Goal: Transaction & Acquisition: Purchase product/service

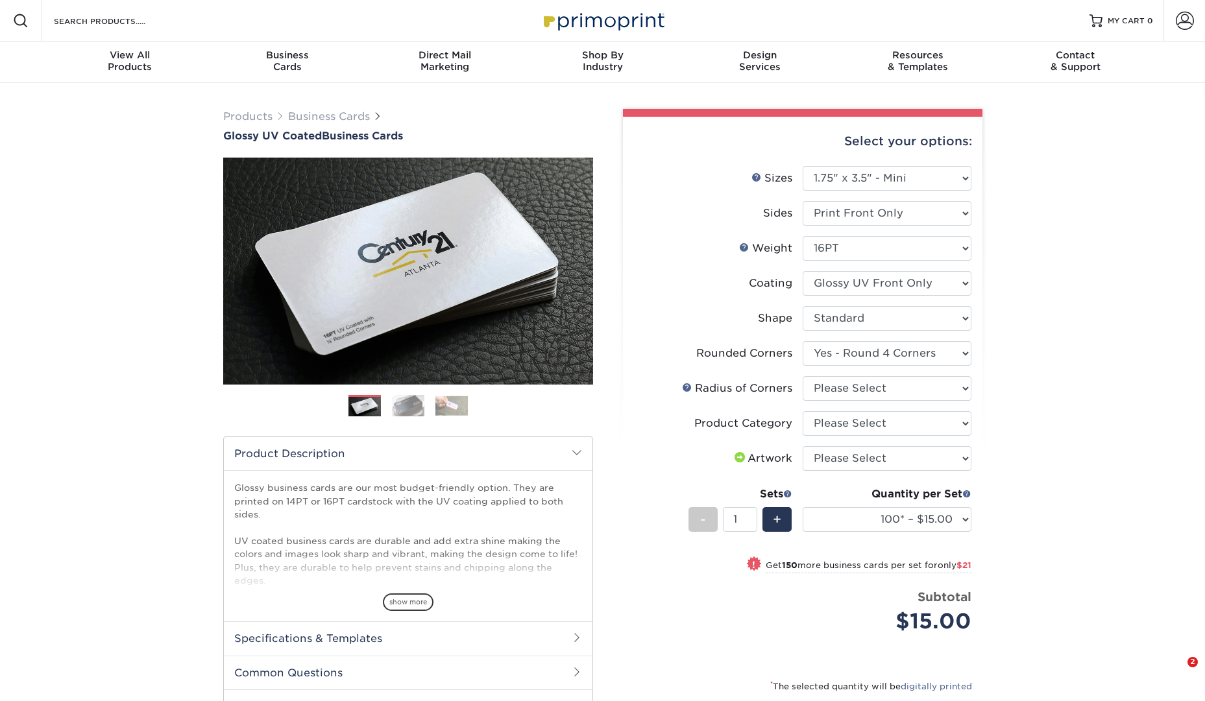
select select "1.75x3.50"
select select "7672df9e-0e0a-464d-8e1f-920c575e4da3"
click at [965, 212] on select "Please Select Print Both Sides Print Front Only" at bounding box center [887, 213] width 169 height 25
select select "13abbda7-1d64-4f25-8bb2-c179b224825d"
click at [803, 201] on select "Please Select Print Both Sides Print Front Only" at bounding box center [887, 213] width 169 height 25
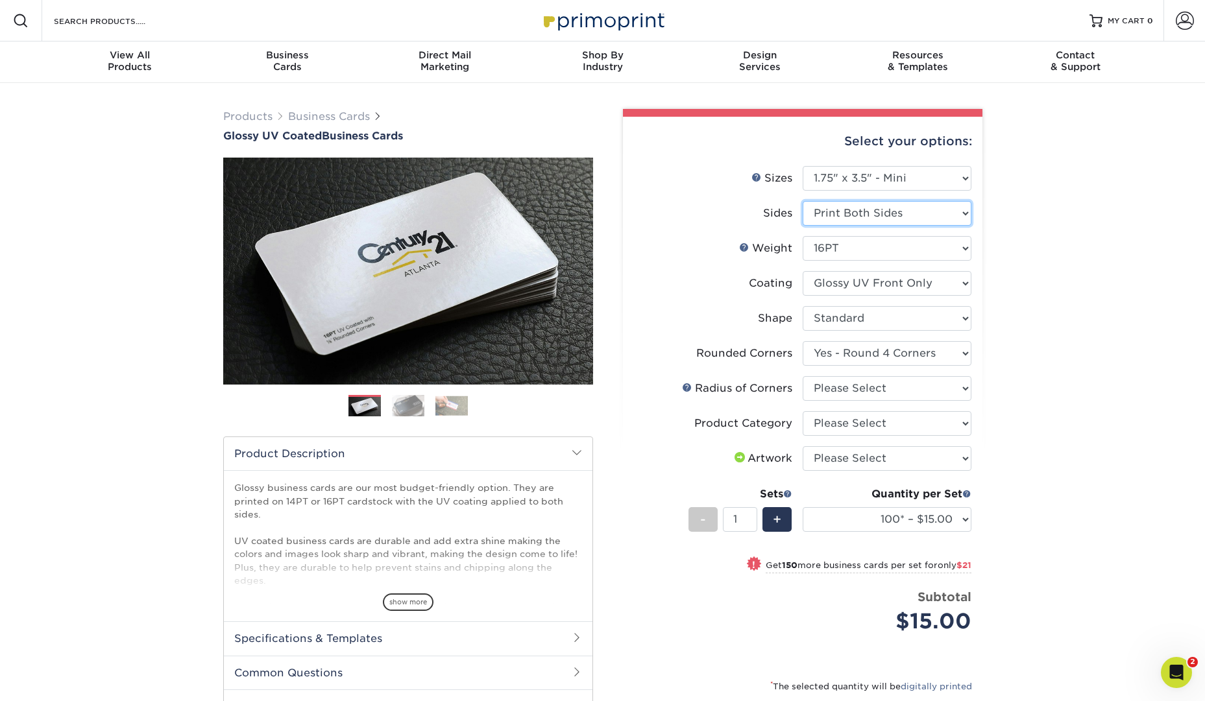
select select "-1"
select select
select select "-1"
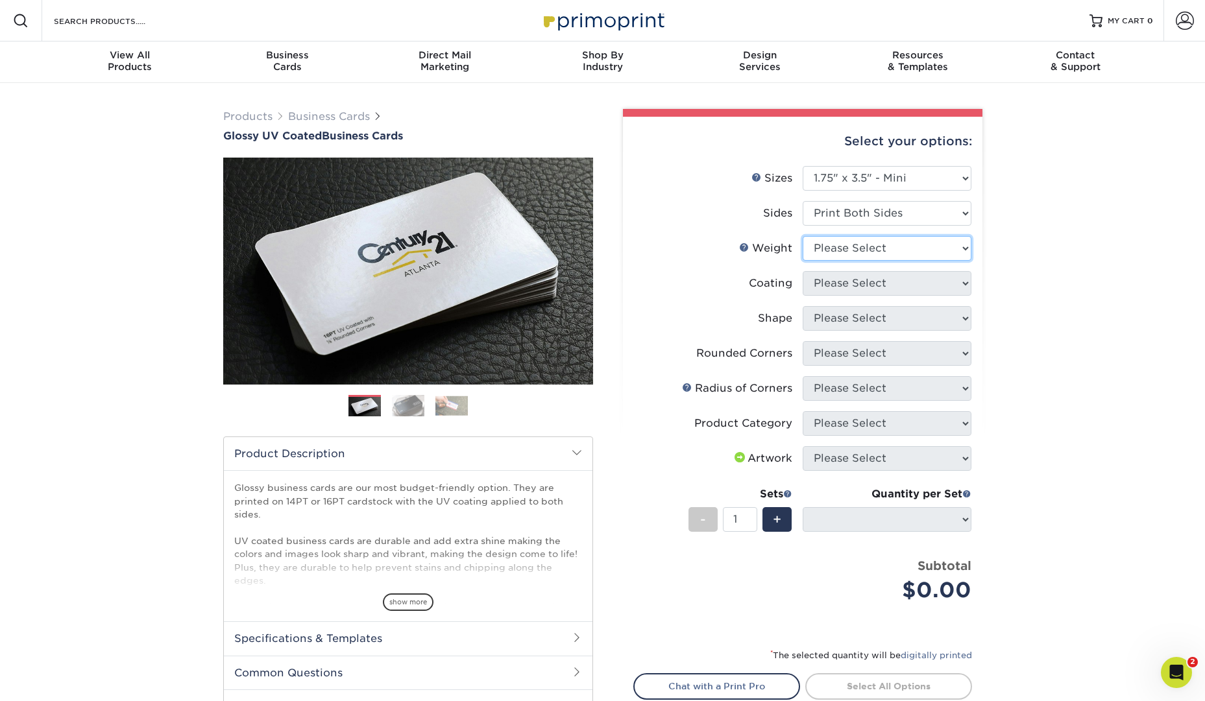
click at [955, 254] on select "Please Select 16PT 14PT" at bounding box center [887, 248] width 169 height 25
select select "16PT"
click at [803, 236] on select "Please Select 16PT 14PT" at bounding box center [887, 248] width 169 height 25
select select
click at [949, 285] on select at bounding box center [887, 283] width 169 height 25
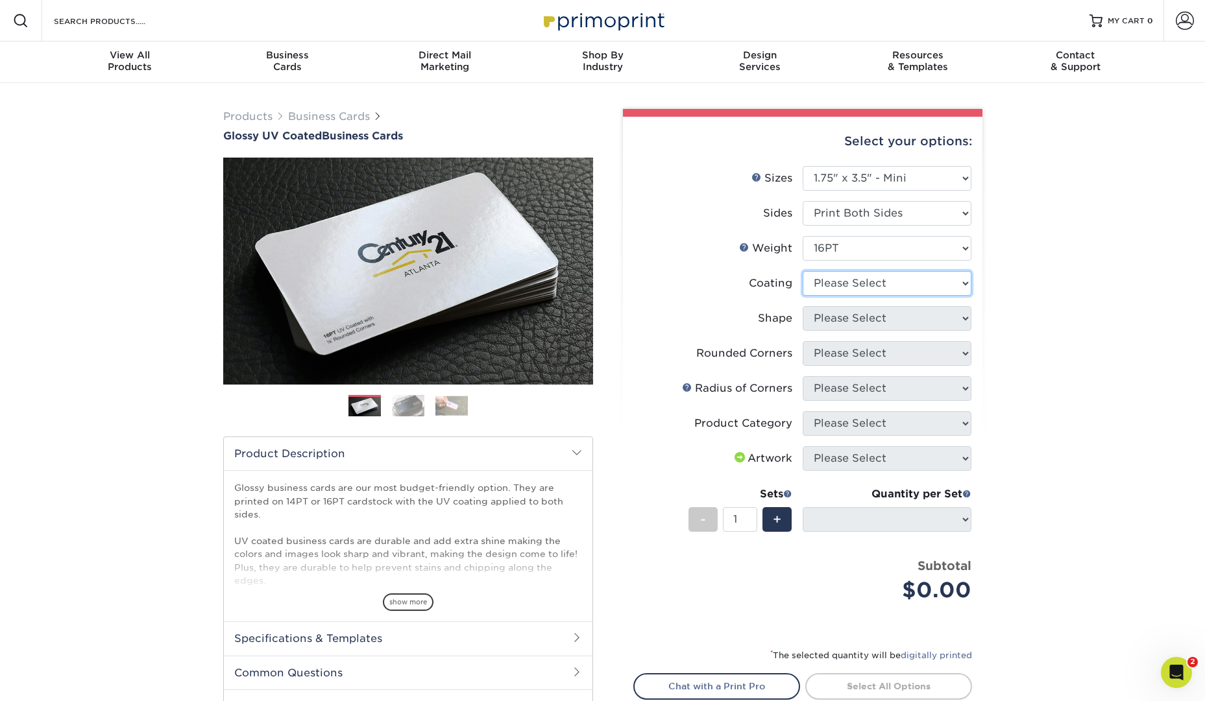
select select "1e8116af-acfc-44b1-83dc-8181aa338834"
click at [803, 271] on select at bounding box center [887, 283] width 169 height 25
select select
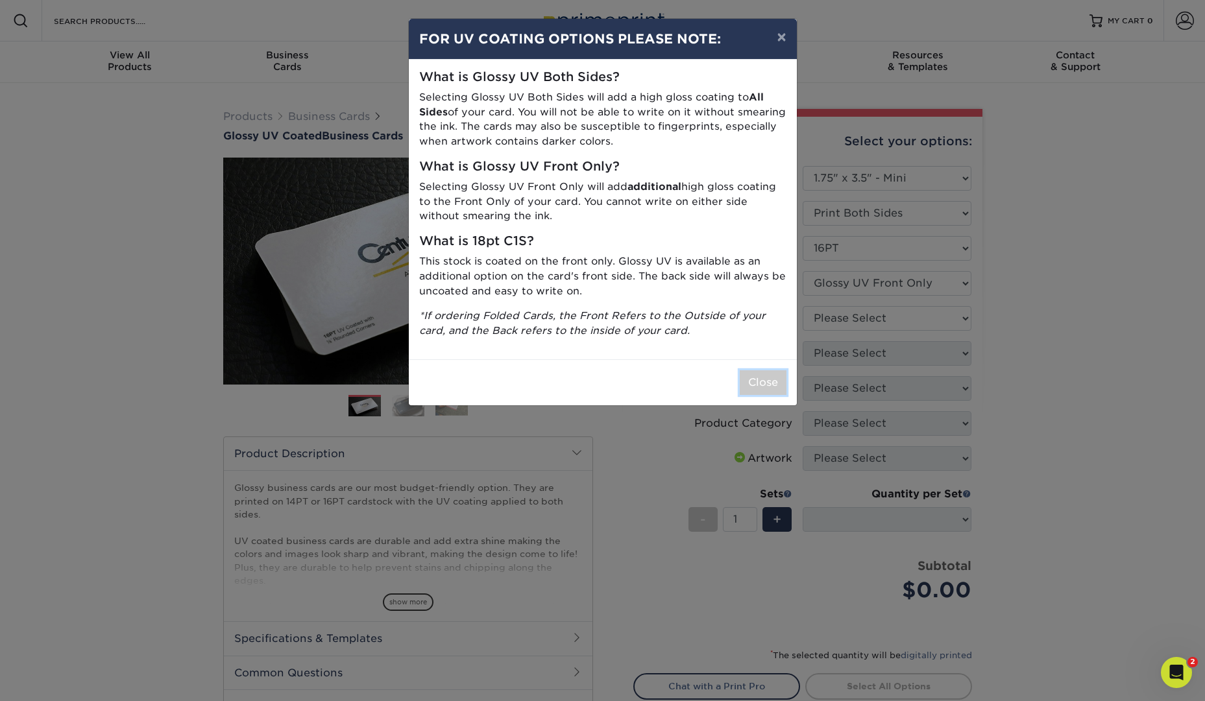
click at [775, 386] on button "Close" at bounding box center [763, 382] width 47 height 25
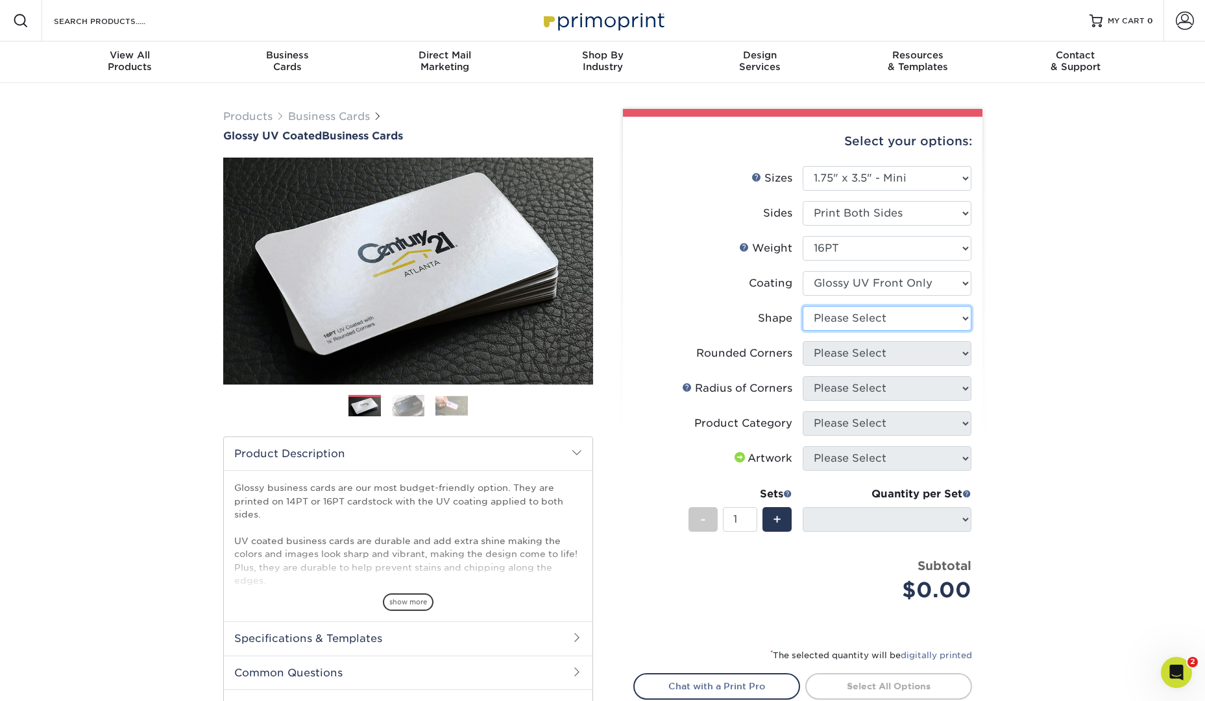
click at [938, 321] on select "Please Select Standard" at bounding box center [887, 318] width 169 height 25
select select "standard"
click at [803, 306] on select "Please Select Standard" at bounding box center [887, 318] width 169 height 25
select select
click at [917, 354] on select "Please Select Yes - Round 2 Corners Yes - Round 4 Corners No" at bounding box center [887, 353] width 169 height 25
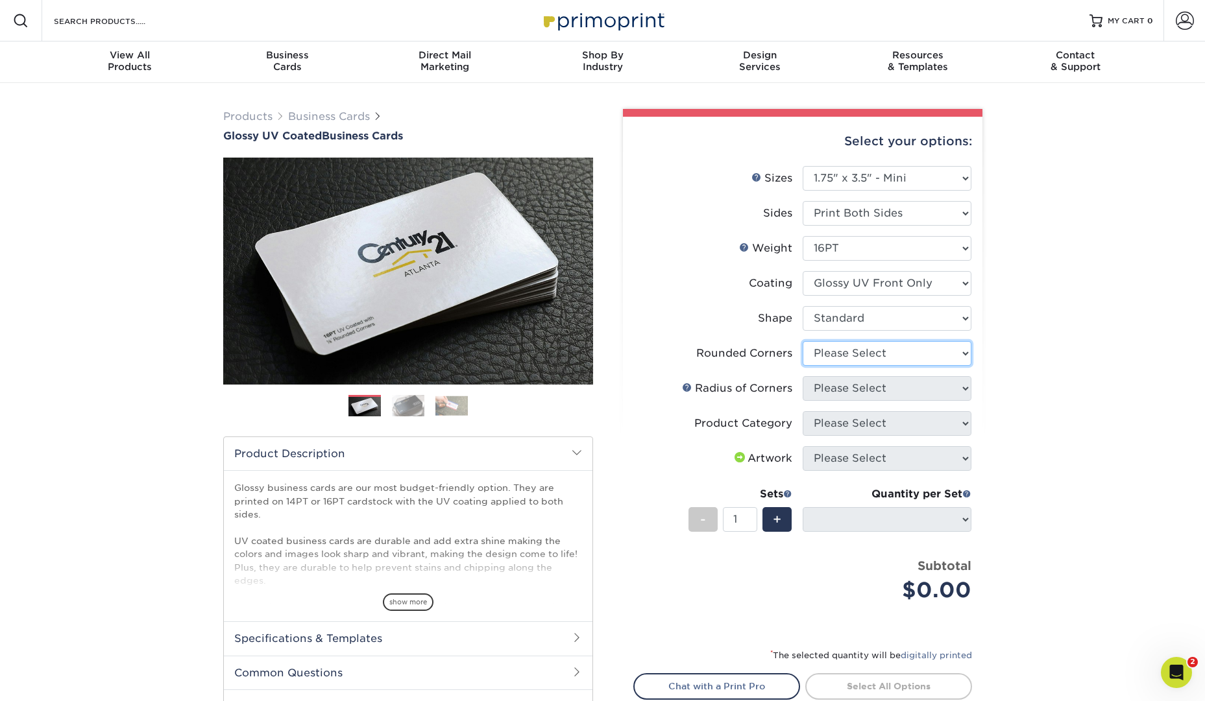
select select "0"
click at [803, 341] on select "Please Select Yes - Round 2 Corners Yes - Round 4 Corners No" at bounding box center [887, 353] width 169 height 25
select select "-1"
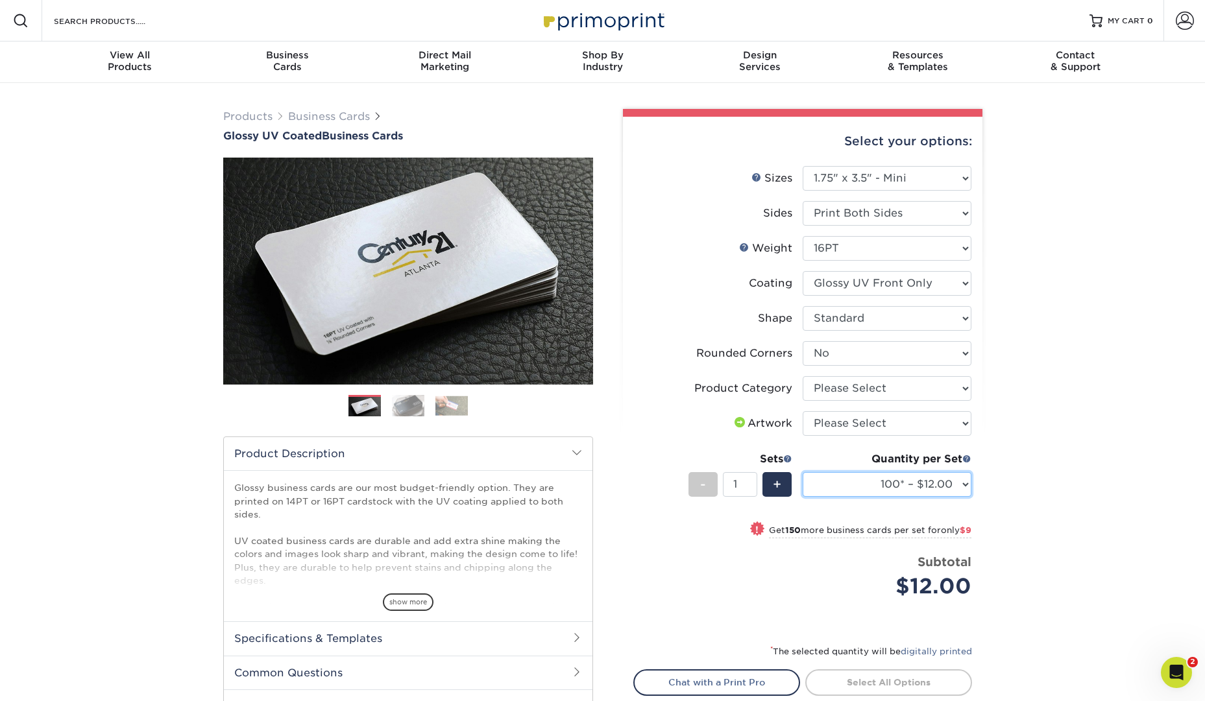
click at [966, 492] on select "100* – $12.00 250* – $21.00 500 – $42.00 1000 – $60.00 2500 – $129.00 5000 – $1…" at bounding box center [887, 484] width 169 height 25
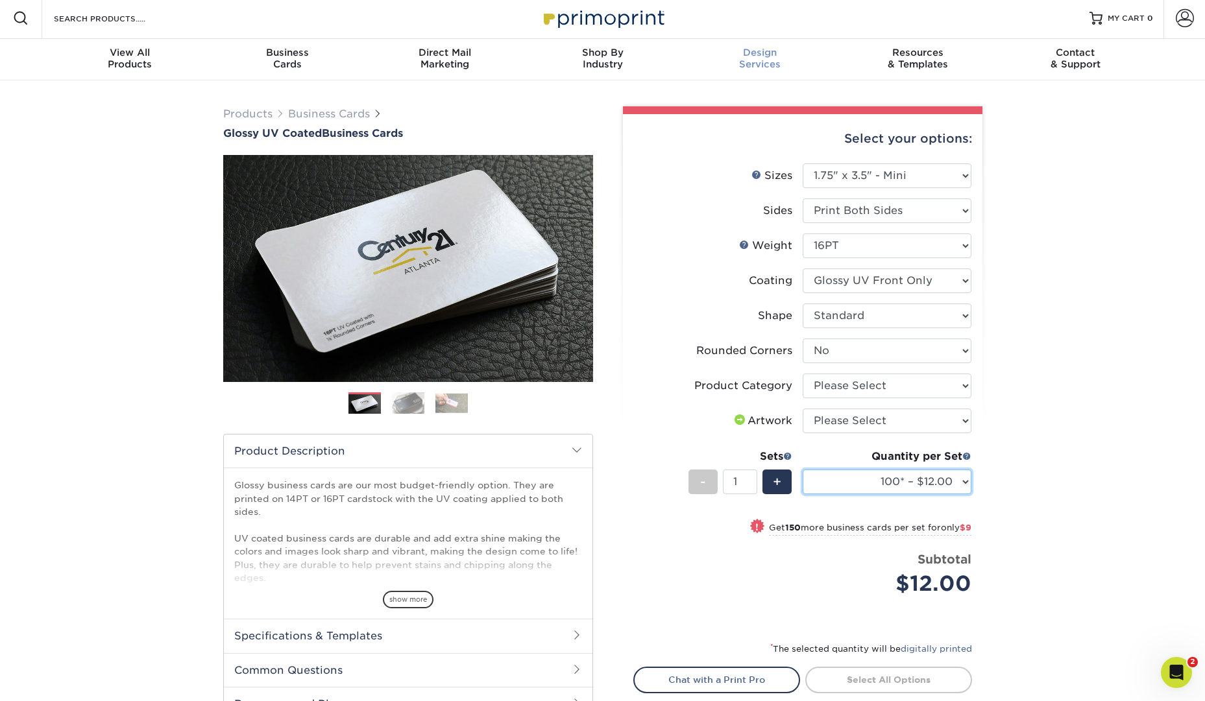
scroll to position [4, 0]
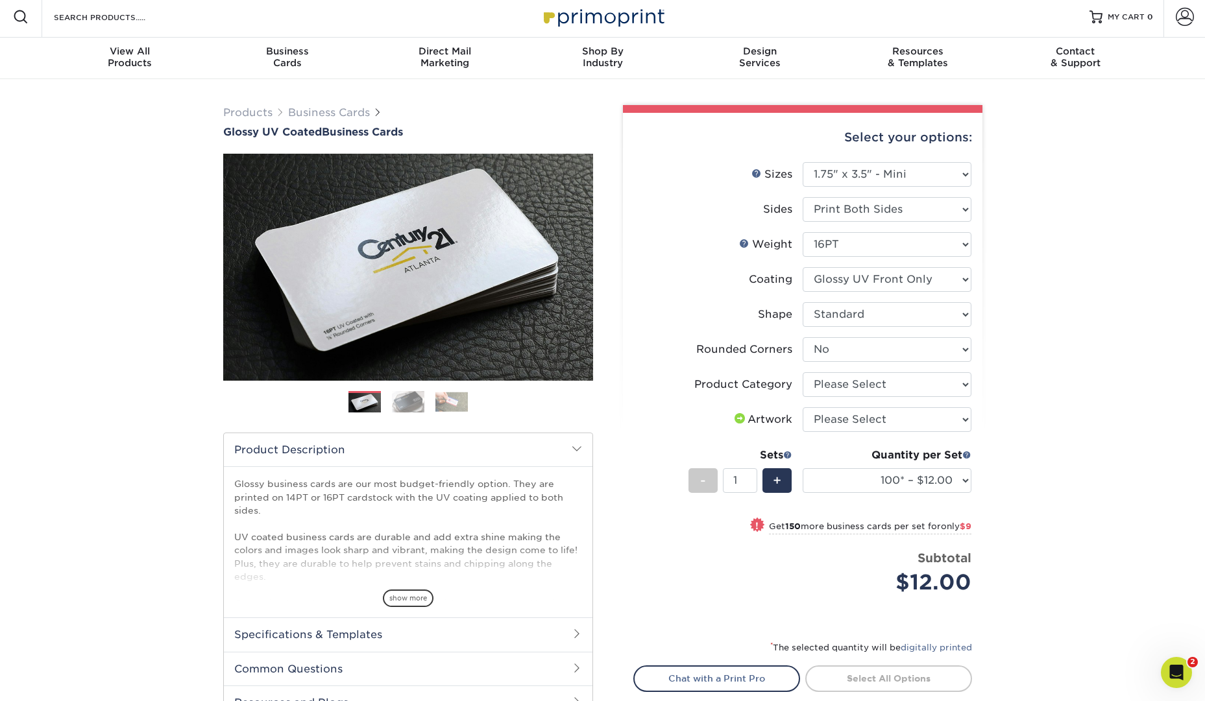
click at [1067, 428] on div "Resources Menu Search Products Account SIGN IN CREATE AN ACCOUNT forgot passwor…" at bounding box center [602, 596] width 1205 height 1200
click at [950, 356] on select "Please Select Yes - Round 2 Corners Yes - Round 4 Corners No" at bounding box center [887, 349] width 169 height 25
select select "7672df9e-0e0a-464d-8e1f-920c575e4da3"
click at [803, 337] on select "Please Select Yes - Round 2 Corners Yes - Round 4 Corners No" at bounding box center [887, 349] width 169 height 25
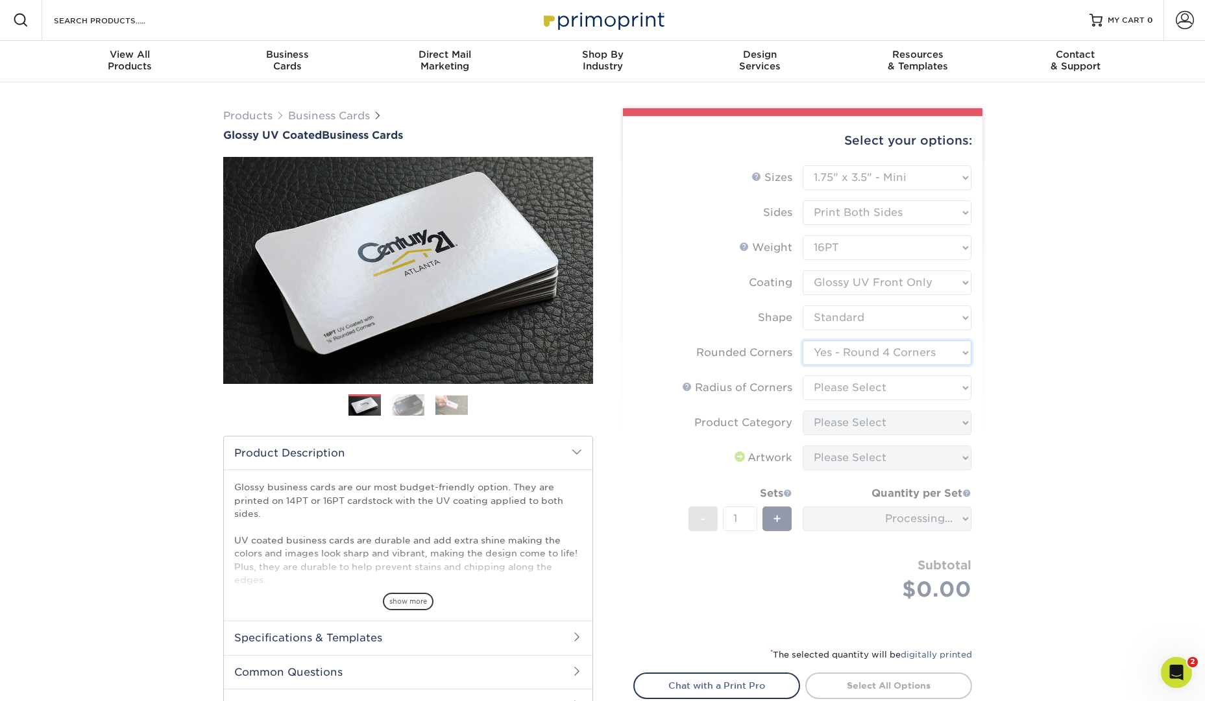
scroll to position [0, 0]
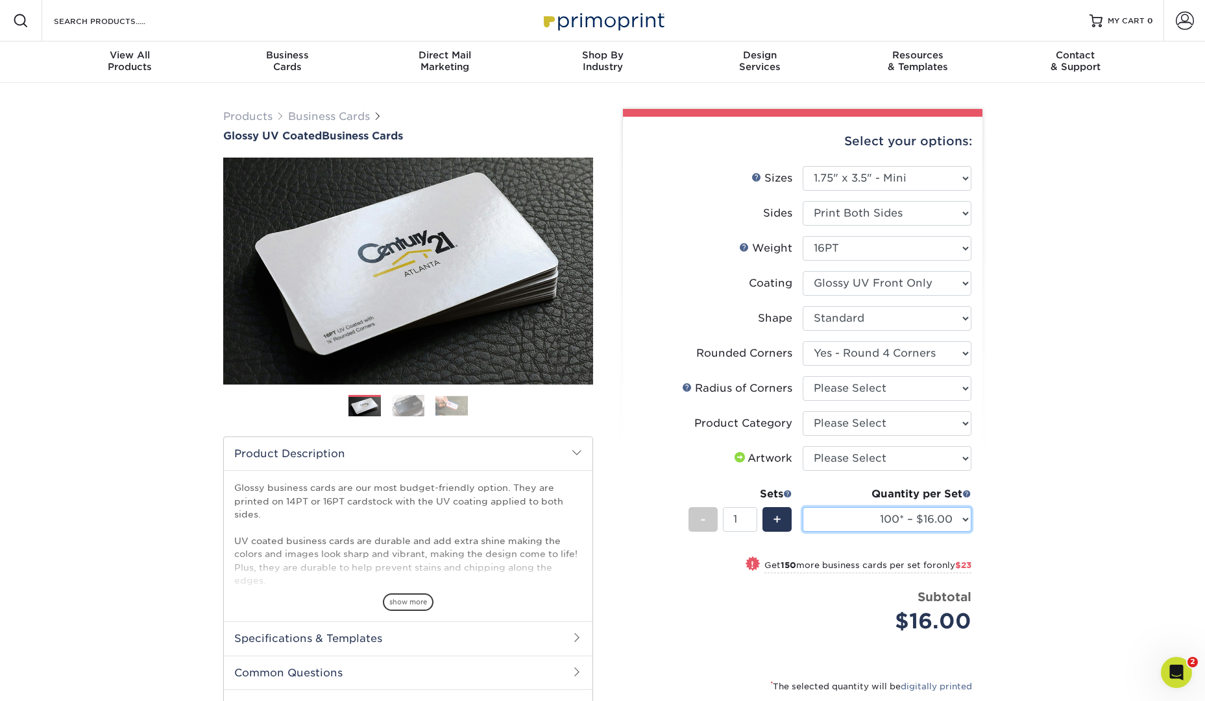
click at [966, 511] on select "100* – $16.00 250* – $39.00 500 – $77.00 1000 – $94.00 2500 – $173.00 5000 – $2…" at bounding box center [887, 519] width 169 height 25
click at [949, 282] on select at bounding box center [887, 283] width 169 height 25
select select "ae367451-b2b8-45df-a344-0f05b6a12993"
click at [803, 271] on select at bounding box center [887, 283] width 169 height 25
select select "-1"
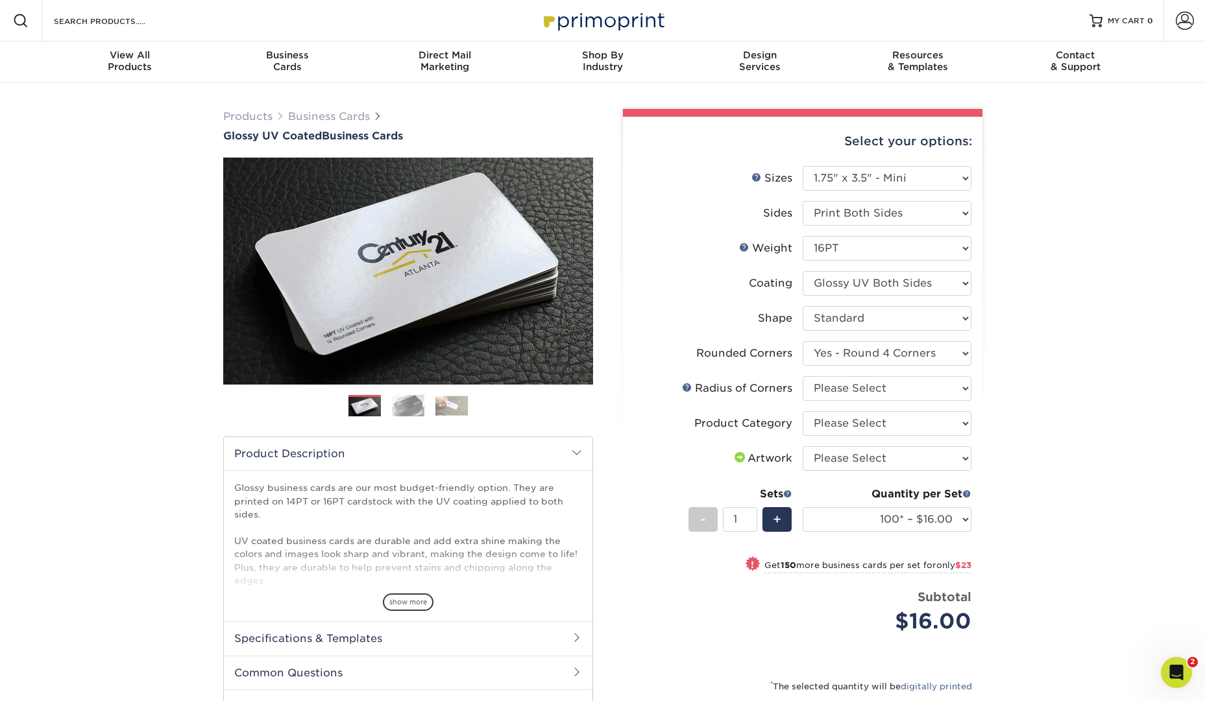
select select
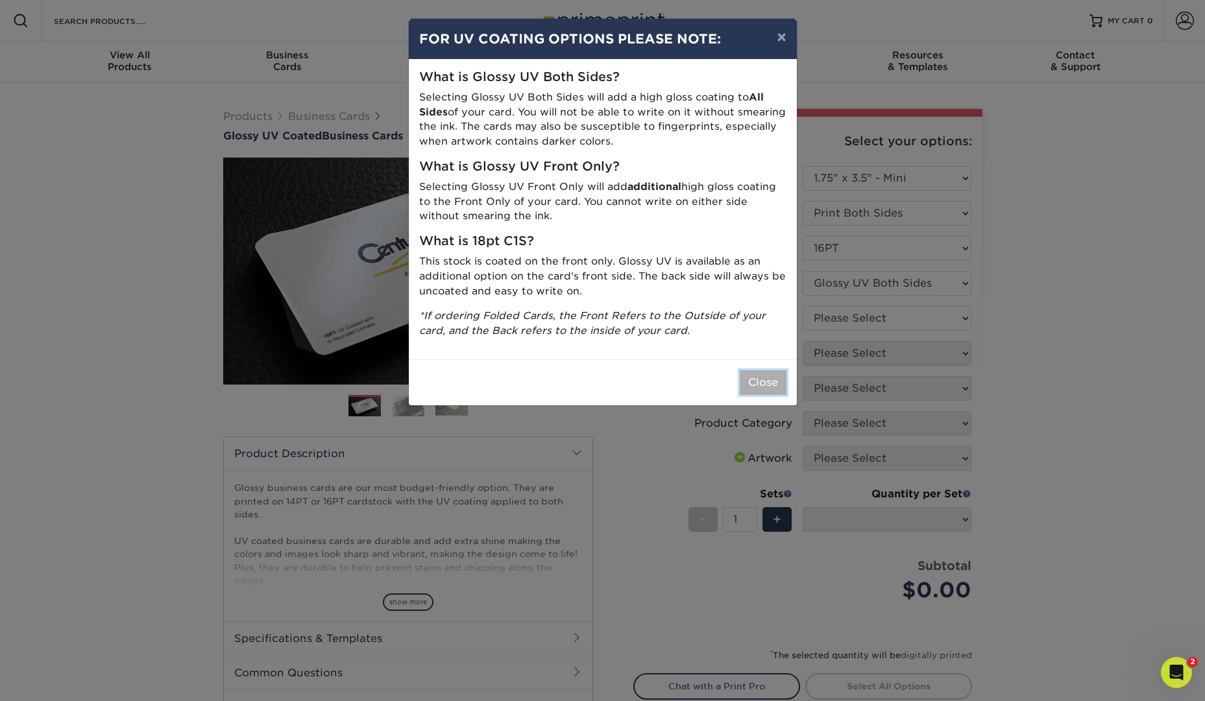
click at [752, 385] on button "Close" at bounding box center [763, 382] width 47 height 25
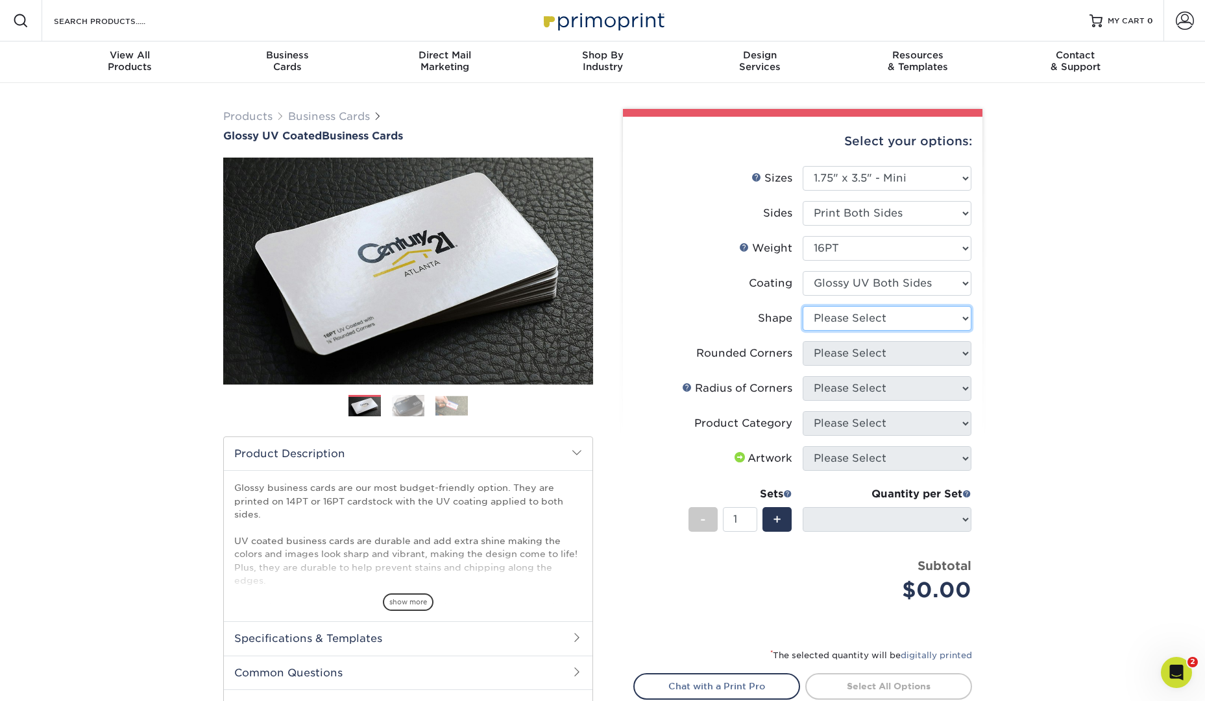
click at [949, 320] on select "Please Select Standard" at bounding box center [887, 318] width 169 height 25
select select "standard"
click at [803, 306] on select "Please Select Standard" at bounding box center [887, 318] width 169 height 25
select select
click at [943, 352] on select "Please Select Yes - Round 2 Corners Yes - Round 4 Corners No" at bounding box center [887, 353] width 169 height 25
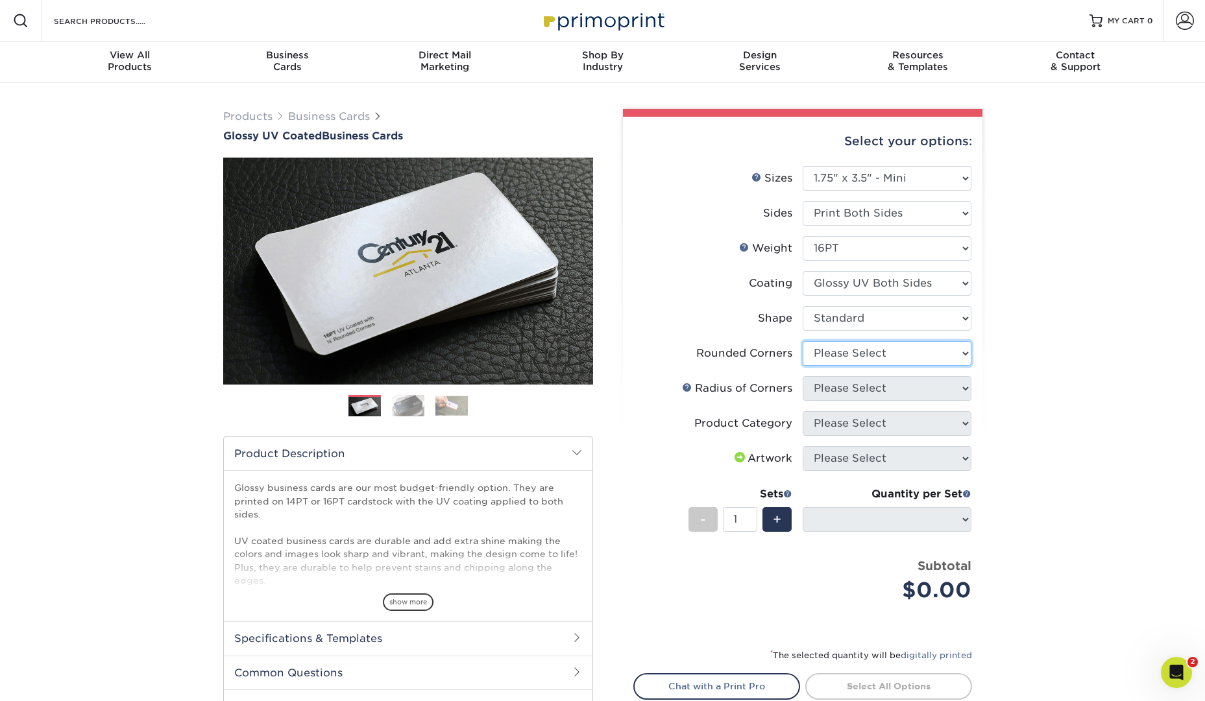
select select "0"
click at [803, 341] on select "Please Select Yes - Round 2 Corners Yes - Round 4 Corners No" at bounding box center [887, 353] width 169 height 25
select select "-1"
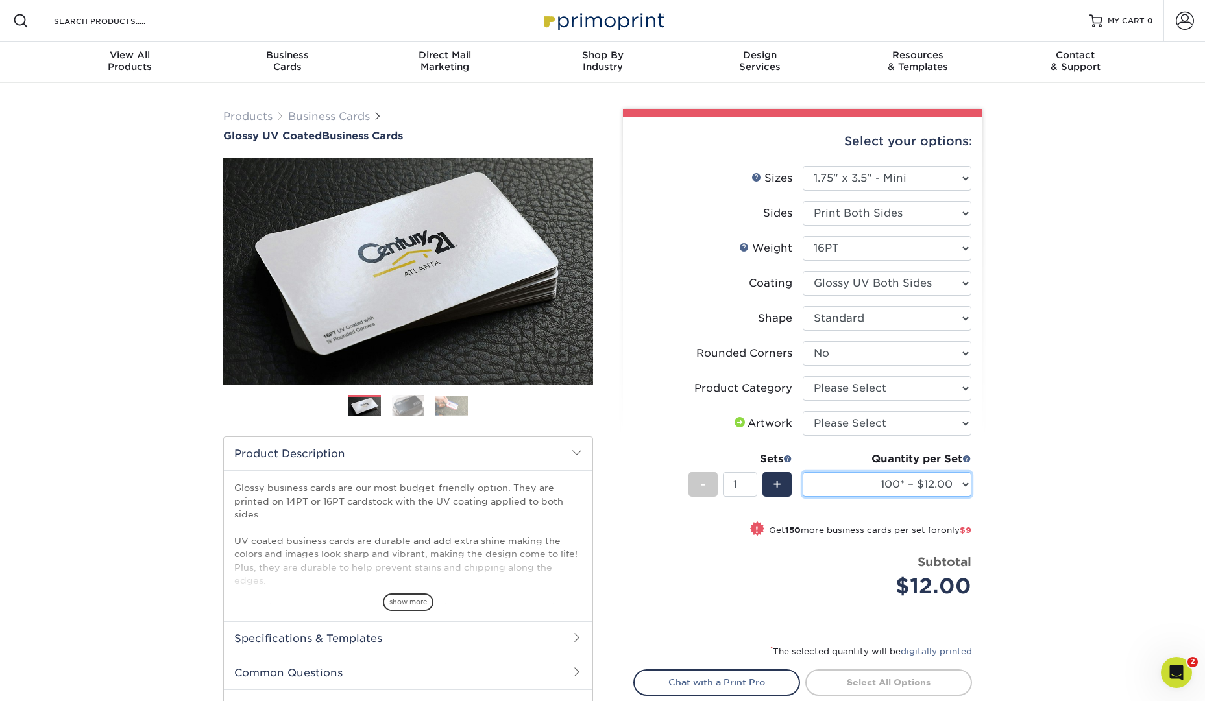
click at [956, 487] on select "100* – $12.00 250* – $21.00 500 – $42.00 1000 – $60.00 2500 – $129.00 5000 – $1…" at bounding box center [887, 484] width 169 height 25
click at [952, 346] on select "Please Select Yes - Round 2 Corners Yes - Round 4 Corners No" at bounding box center [887, 353] width 169 height 25
select select "7672df9e-0e0a-464d-8e1f-920c575e4da3"
click at [803, 341] on select "Please Select Yes - Round 2 Corners Yes - Round 4 Corners No" at bounding box center [887, 353] width 169 height 25
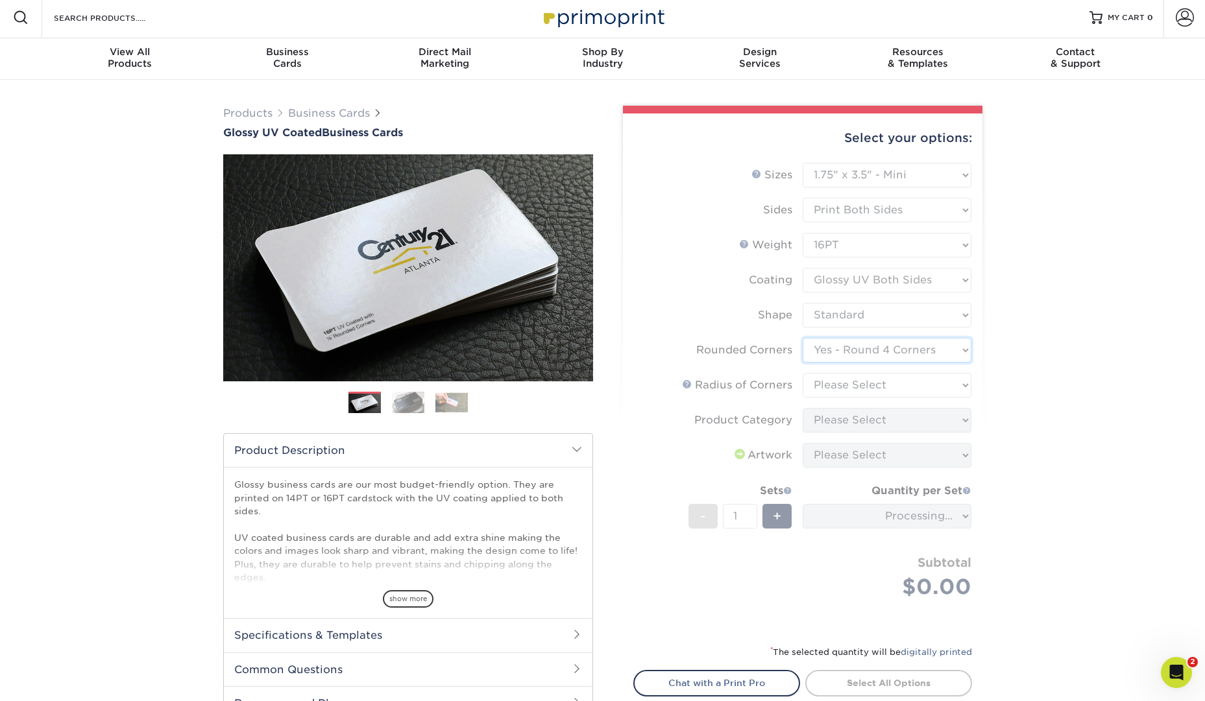
scroll to position [6, 0]
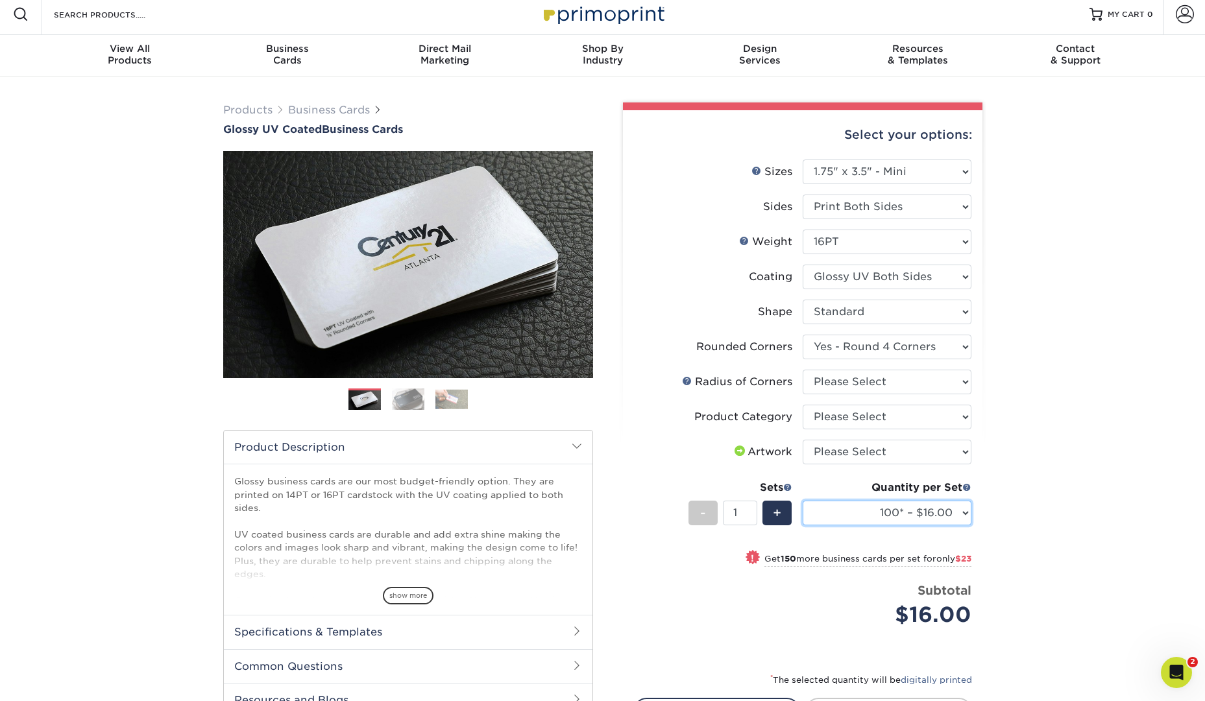
click at [966, 511] on select "100* – $16.00 250* – $39.00 500 – $77.00 1000 – $94.00 2500 – $173.00 5000 – $2…" at bounding box center [887, 513] width 169 height 25
